Goal: Task Accomplishment & Management: Manage account settings

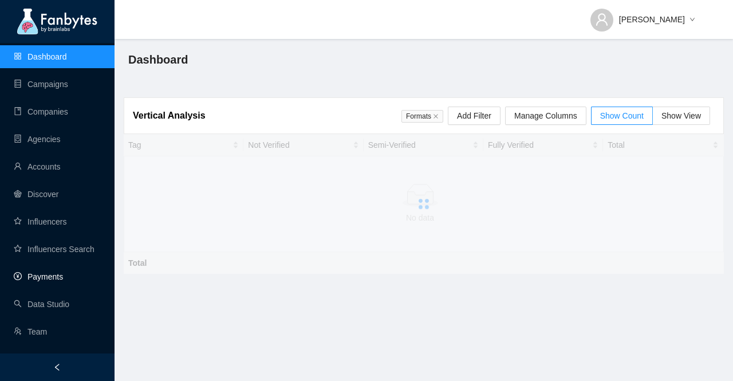
click at [60, 281] on link "Payments" at bounding box center [38, 276] width 49 height 9
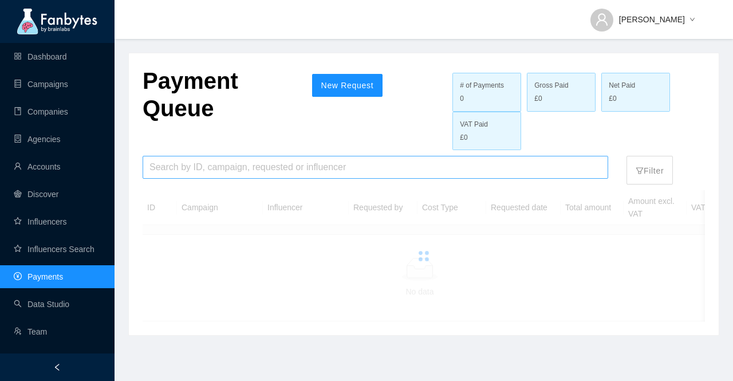
click at [222, 170] on input "search" at bounding box center [376, 167] width 452 height 22
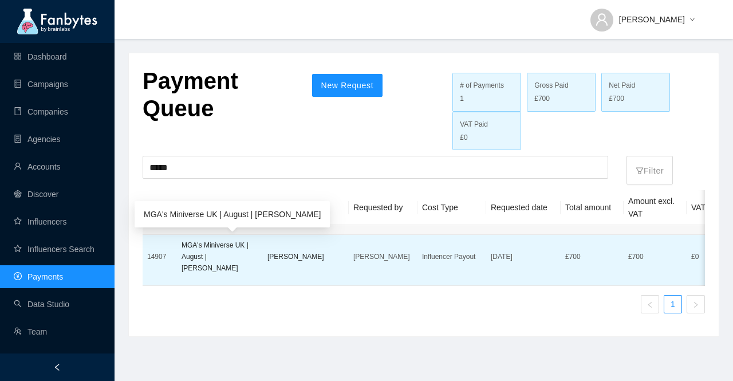
click at [184, 254] on p "MGA's Miniverse UK | August | [PERSON_NAME]" at bounding box center [220, 256] width 77 height 34
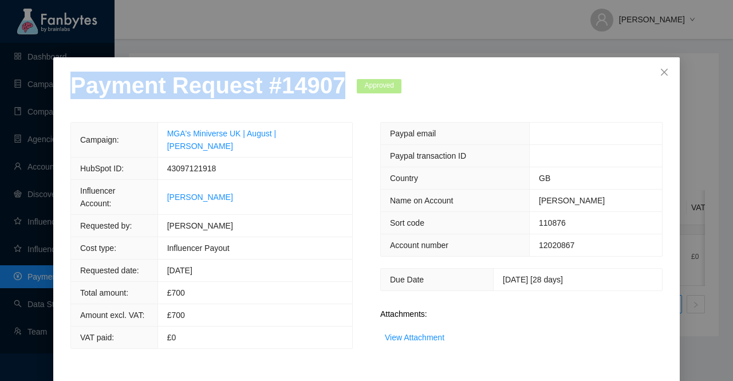
drag, startPoint x: 327, startPoint y: 93, endPoint x: 11, endPoint y: 104, distance: 316.4
click at [11, 104] on div "Payment Request # 14907 Approved Campaign: MGA's Miniverse UK | August | [PERSO…" at bounding box center [366, 190] width 733 height 381
copy p "Payment Request # 14907"
click at [423, 333] on link "View Attachment" at bounding box center [415, 337] width 60 height 9
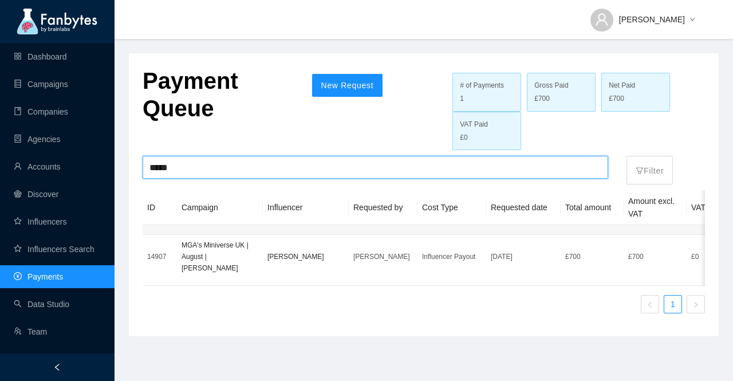
click at [196, 163] on input "*****" at bounding box center [376, 167] width 452 height 22
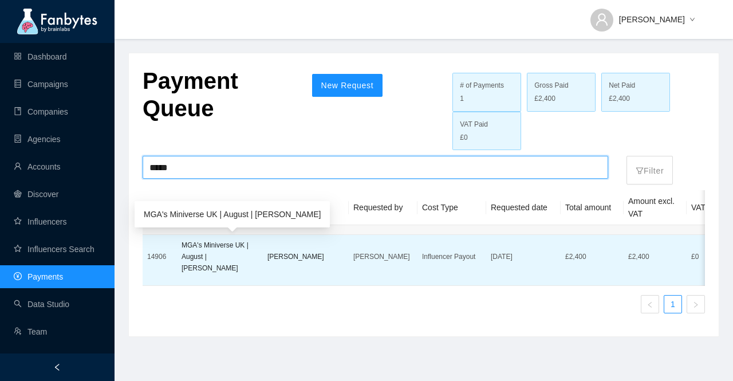
click at [207, 259] on p "MGA's Miniverse UK | August | [PERSON_NAME]" at bounding box center [220, 256] width 77 height 34
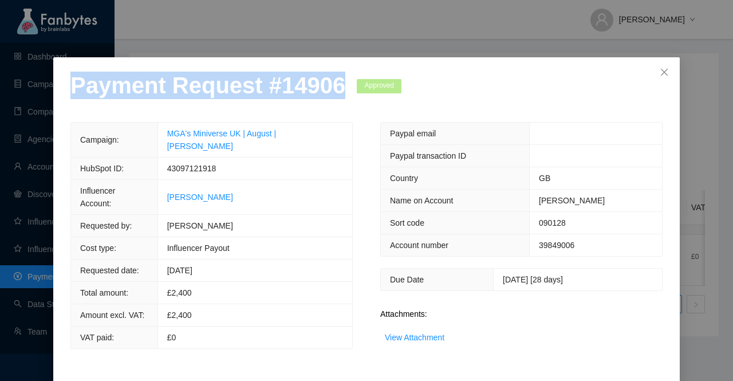
drag, startPoint x: 331, startPoint y: 89, endPoint x: 9, endPoint y: 86, distance: 321.4
click at [9, 86] on div "Payment Request # 14906 Approved Campaign: MGA's Miniverse UK | August | [PERSO…" at bounding box center [366, 190] width 733 height 381
copy p "Payment Request # 14906"
click at [425, 335] on link "View Attachment" at bounding box center [415, 337] width 60 height 9
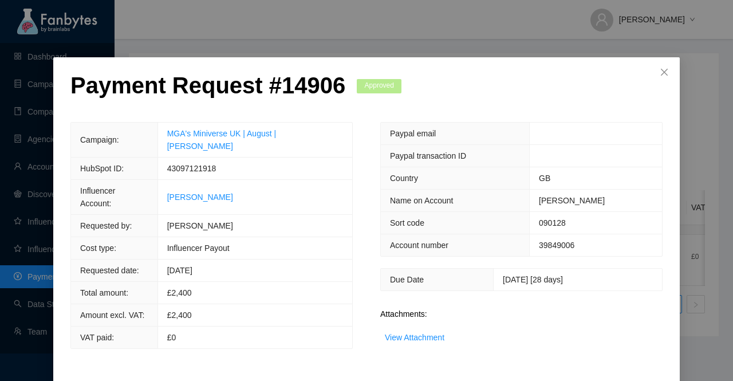
click at [201, 164] on span "43097121918" at bounding box center [191, 168] width 49 height 9
copy span "43097121918"
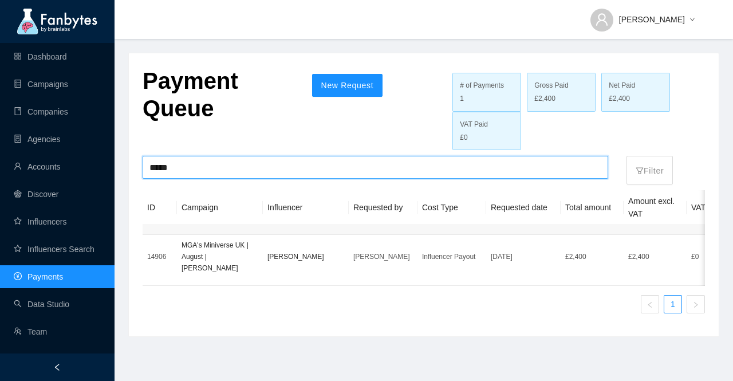
click at [217, 170] on input "*****" at bounding box center [376, 167] width 452 height 22
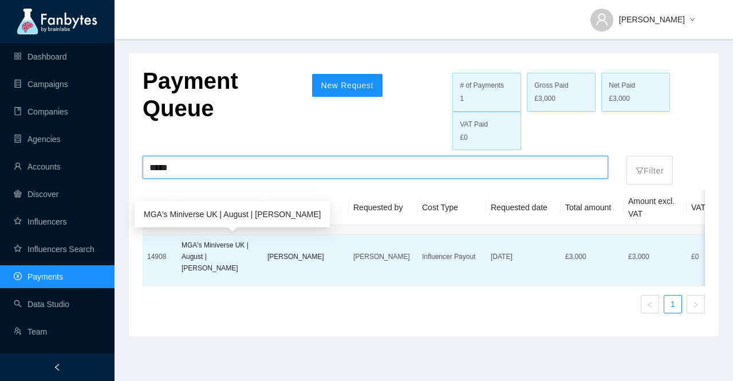
type input "*****"
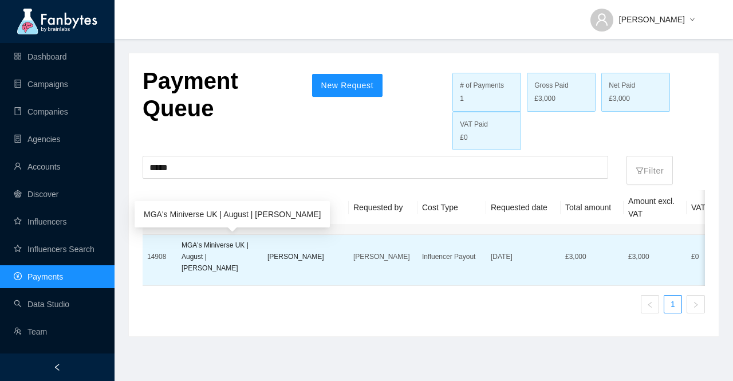
click at [228, 258] on p "MGA's Miniverse UK | August | [PERSON_NAME]" at bounding box center [220, 256] width 77 height 34
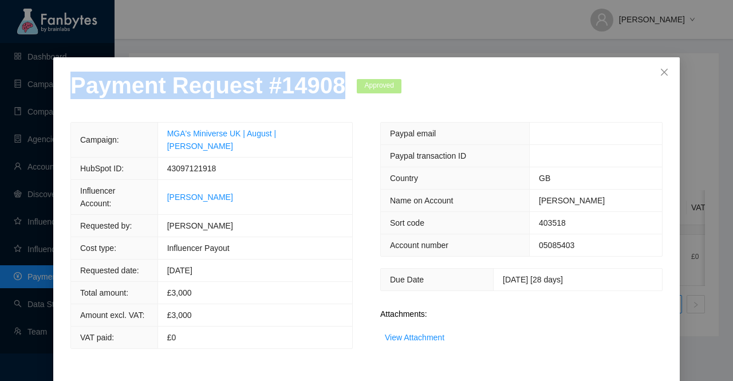
drag, startPoint x: 329, startPoint y: 90, endPoint x: 59, endPoint y: 95, distance: 269.8
click at [59, 95] on div "Payment Request # 14908 Approved Campaign: MGA's Miniverse UK | August | [PERSO…" at bounding box center [366, 247] width 627 height 380
copy p "Payment Request # 14908"
click at [430, 336] on link "View Attachment" at bounding box center [415, 337] width 60 height 9
